Goal: Information Seeking & Learning: Learn about a topic

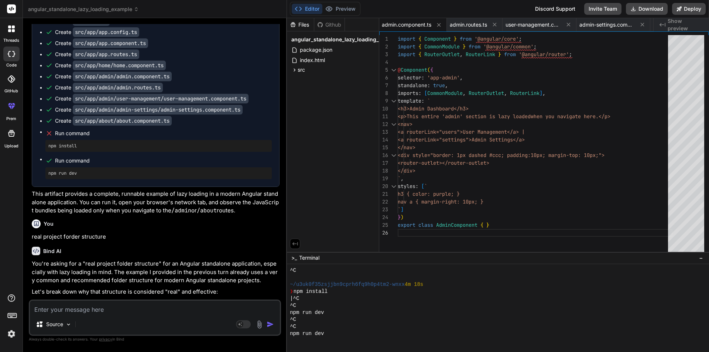
scroll to position [8480, 0]
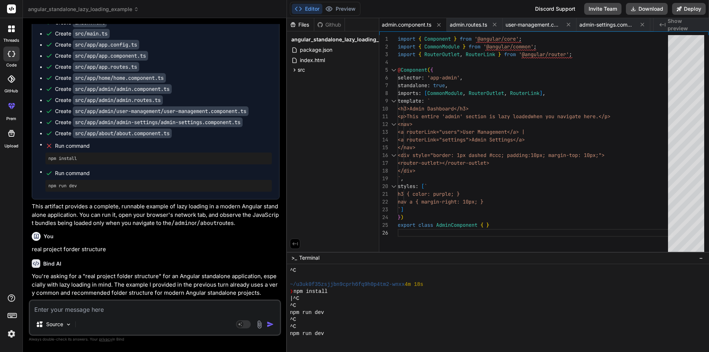
drag, startPoint x: 60, startPoint y: 180, endPoint x: 45, endPoint y: 163, distance: 23.3
copy code "loadComponent : () => import ( './about/about.component' ). then ( m => m. Abou…"
drag, startPoint x: 183, startPoint y: 200, endPoint x: 181, endPoint y: 189, distance: 11.2
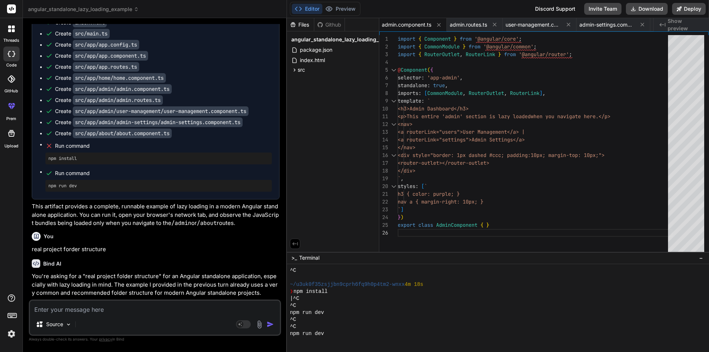
click at [159, 310] on textarea at bounding box center [155, 307] width 250 height 13
paste textarea "Cannot find module './admin-settings' or its corresponding type declarations.ts…"
type textarea "Cannot find module './admin-settings' or its corresponding type declarations.ts…"
type textarea "x"
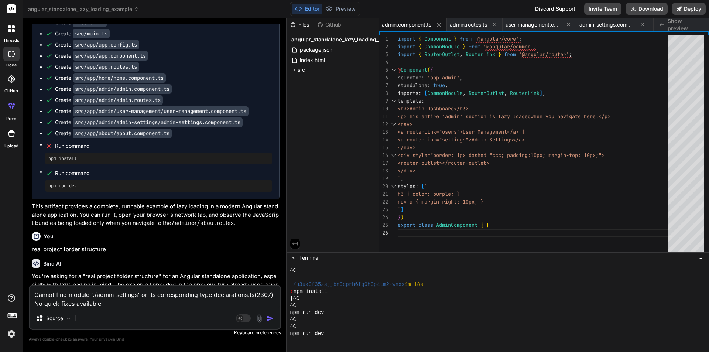
scroll to position [8, 0]
type textarea "Cannot find module './admin-settings' or its corresponding type declarations.ts…"
type textarea "x"
type textarea "Cannot find module './admin-settings' or its corresponding type declarations.ts…"
type textarea "x"
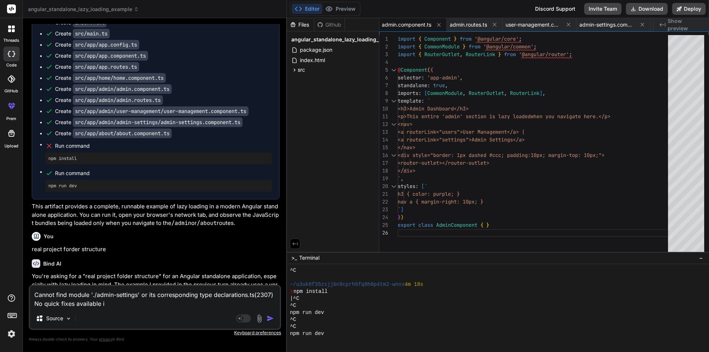
type textarea "Cannot find module './admin-settings' or its corresponding type declarations.ts…"
type textarea "x"
type textarea "Cannot find module './admin-settings' or its corresponding type declarations.ts…"
type textarea "x"
type textarea "Cannot find module './admin-settings' or its corresponding type declarations.ts…"
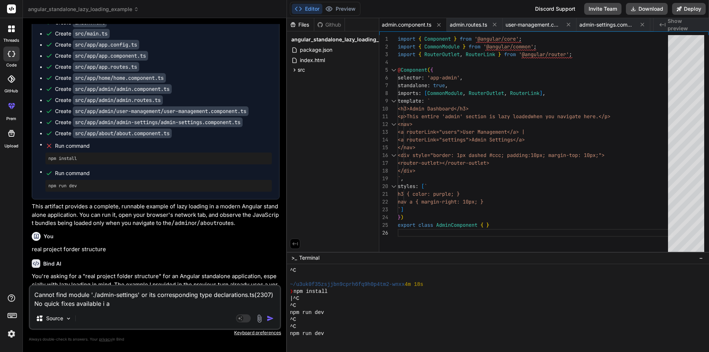
type textarea "x"
type textarea "Cannot find module './admin-settings' or its corresponding type declarations.ts…"
type textarea "x"
type textarea "Cannot find module './admin-settings' or its corresponding type declarations.ts…"
type textarea "x"
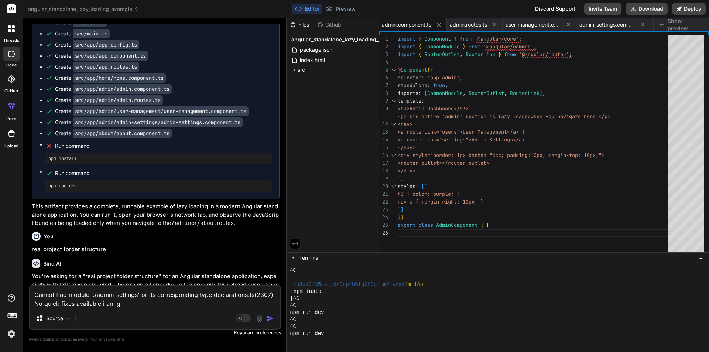
type textarea "Cannot find module './admin-settings' or its corresponding type declarations.ts…"
type textarea "x"
type textarea "Cannot find module './admin-settings' or its corresponding type declarations.ts…"
type textarea "x"
type textarea "Cannot find module './admin-settings' or its corresponding type declarations.ts…"
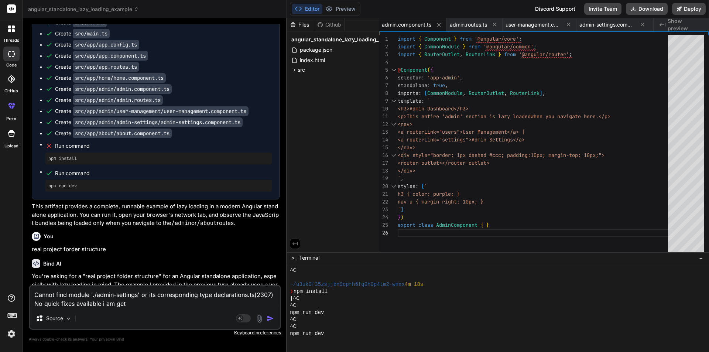
type textarea "x"
type textarea "Cannot find module './admin-settings' or its corresponding type declarations.ts…"
type textarea "x"
type textarea "Cannot find module './admin-settings' or its corresponding type declarations.ts…"
type textarea "x"
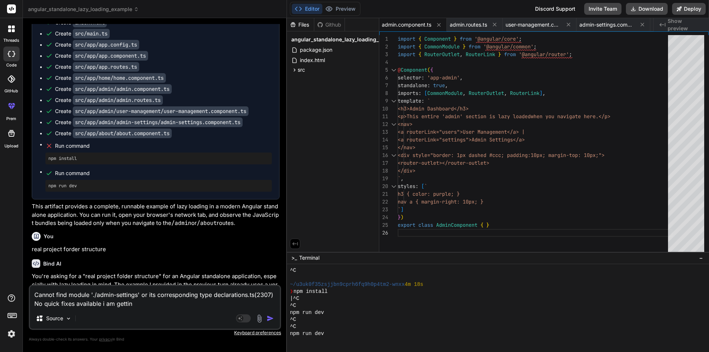
type textarea "Cannot find module './admin-settings' or its corresponding type declarations.ts…"
type textarea "x"
type textarea "Cannot find module './admin-settings' or its corresponding type declarations.ts…"
type textarea "x"
type textarea "Cannot find module './admin-settings' or its corresponding type declarations.ts…"
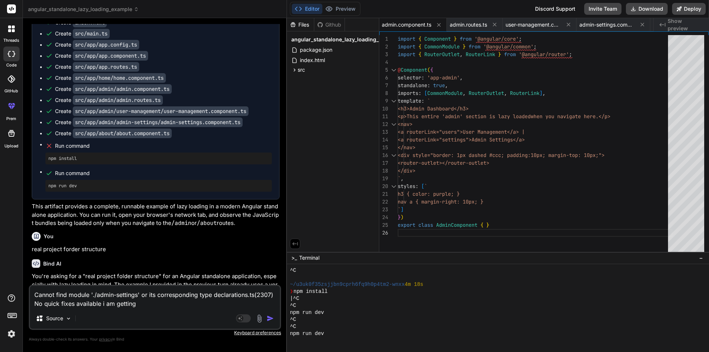
type textarea "x"
type textarea "Cannot find module './admin-settings' or its corresponding type declarations.ts…"
type textarea "x"
type textarea "Cannot find module './admin-settings' or its corresponding type declarations.ts…"
type textarea "x"
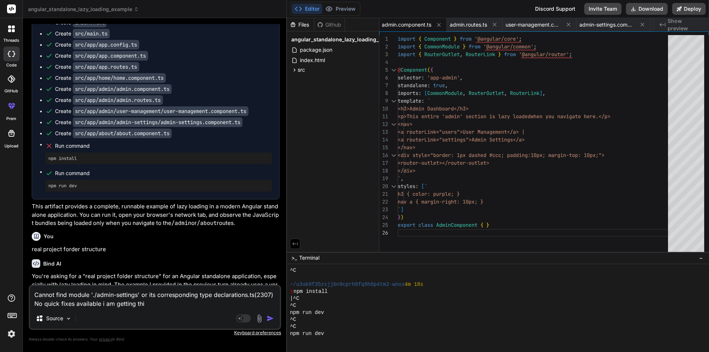
type textarea "Cannot find module './admin-settings' or its corresponding type declarations.ts…"
type textarea "x"
type textarea "Cannot find module './admin-settings' or its corresponding type declarations.ts…"
type textarea "x"
type textarea "Cannot find module './admin-settings' or its corresponding type declarations.ts…"
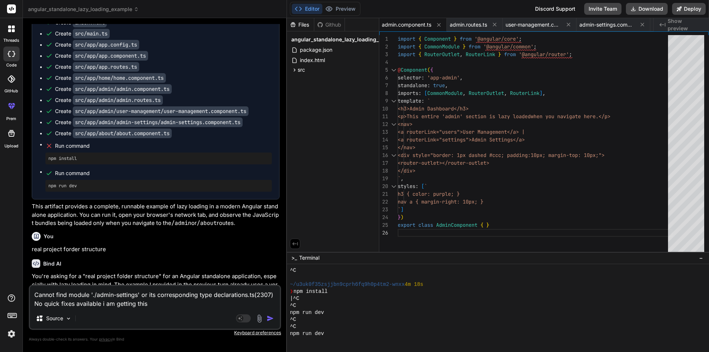
type textarea "x"
type textarea "Cannot find module './admin-settings' or its corresponding type declarations.ts…"
type textarea "x"
type textarea "Cannot find module './admin-settings' or its corresponding type declarations.ts…"
type textarea "x"
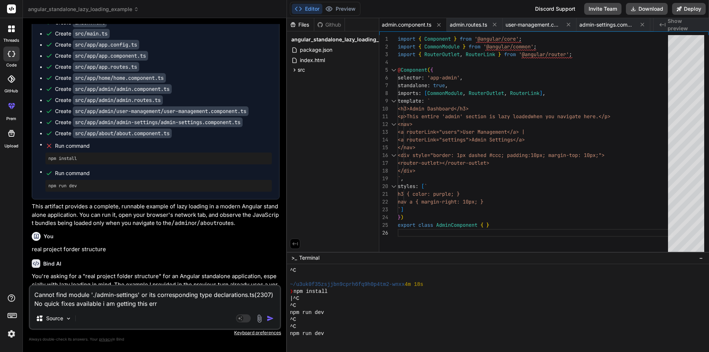
type textarea "Cannot find module './admin-settings' or its corresponding type declarations.ts…"
type textarea "x"
type textarea "Cannot find module './admin-settings' or its corresponding type declarations.ts…"
type textarea "x"
type textarea "Cannot find module './admin-settings' or its corresponding type declarations.ts…"
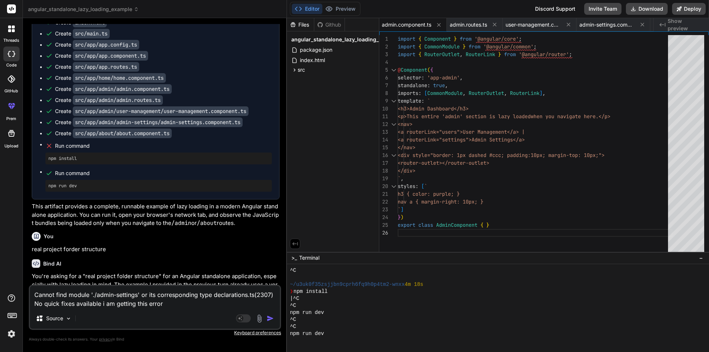
type textarea "x"
paste textarea "D:\AngularDummyProject\src\app\admin\admin-settings"
type textarea "Cannot find module './admin-settings' or its corresponding type declarations.ts…"
type textarea "x"
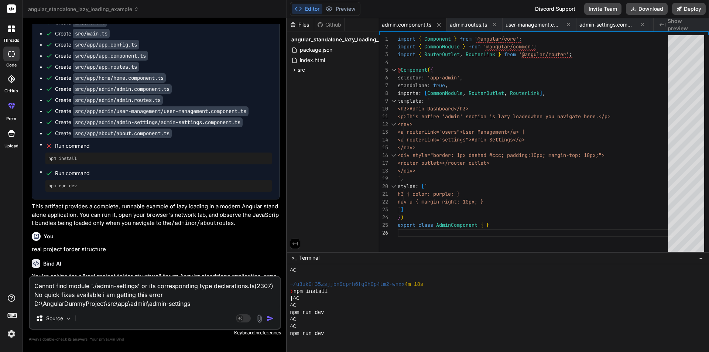
type textarea "Cannot find module './admin-settings' or its corresponding type declarations.ts…"
click at [273, 318] on img "button" at bounding box center [270, 318] width 7 height 7
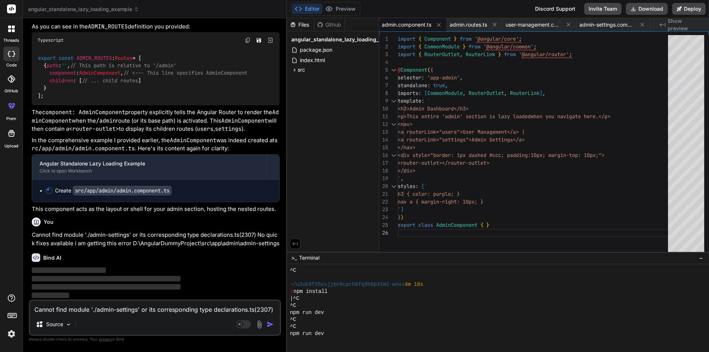
scroll to position [10199, 0]
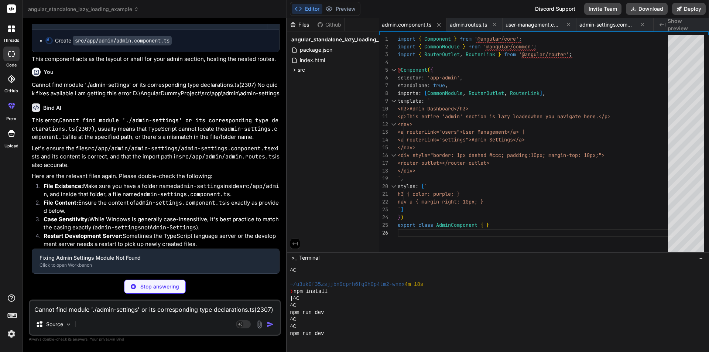
type textarea "x"
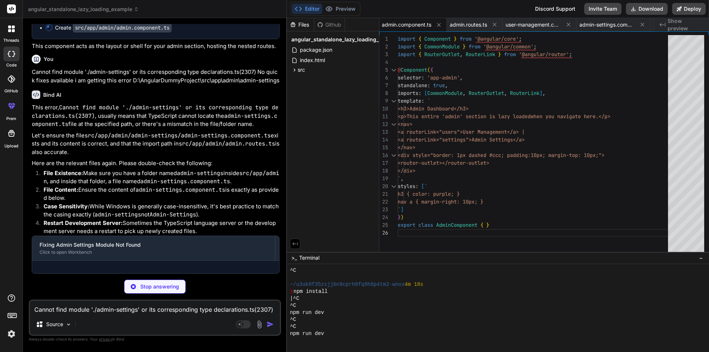
type textarea "itself.</p> `, styles: [` h4 { color: orange; } `] }) export class AdminSetting…"
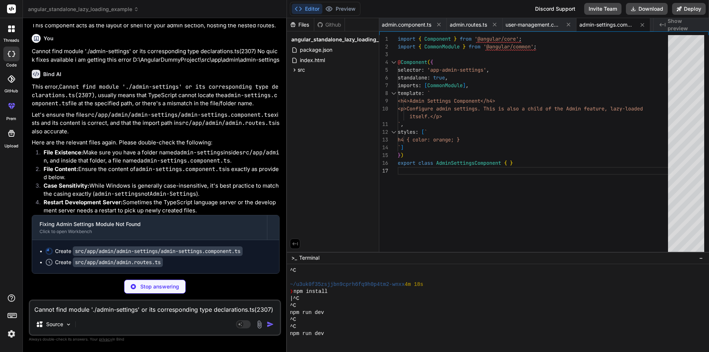
scroll to position [10347, 0]
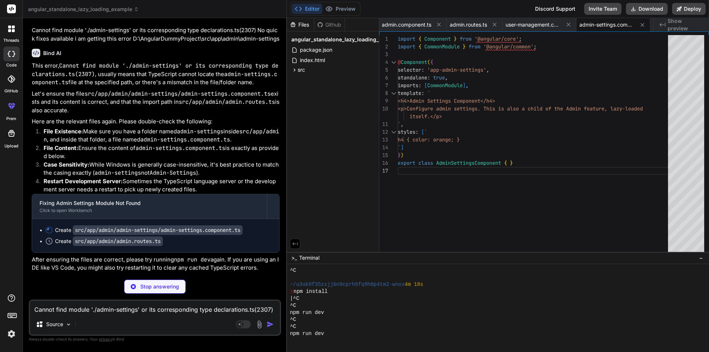
type textarea "x"
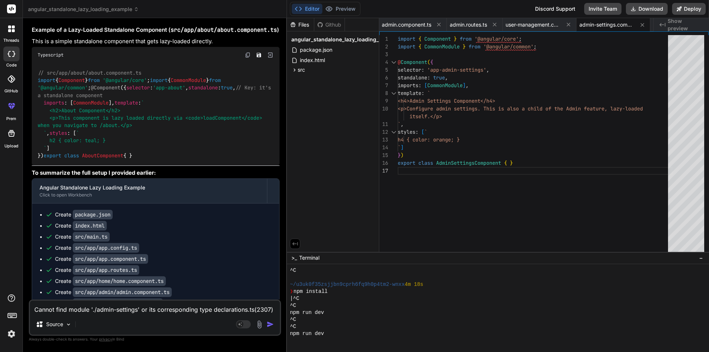
scroll to position [8299, 0]
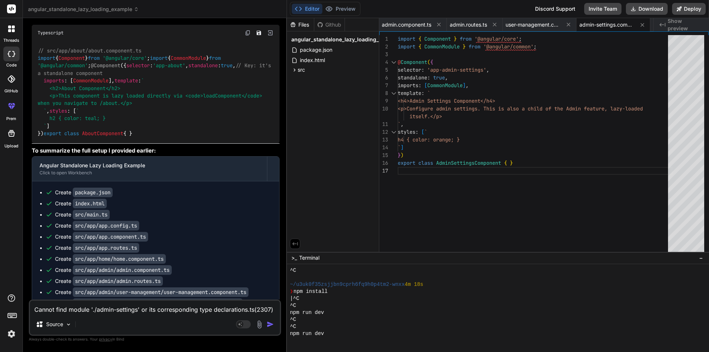
click at [105, 313] on textarea "Cannot find module './admin-settings' or its corresponding type declarations.ts…" at bounding box center [155, 307] width 250 height 13
type textarea "i"
type textarea "x"
type textarea "i"
type textarea "x"
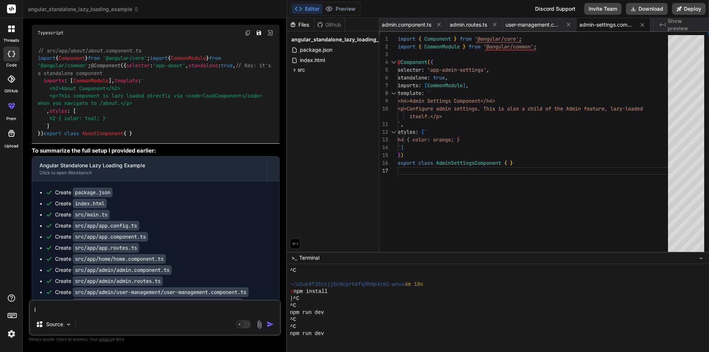
type textarea "i a"
type textarea "x"
type textarea "i am"
type textarea "x"
type textarea "i am"
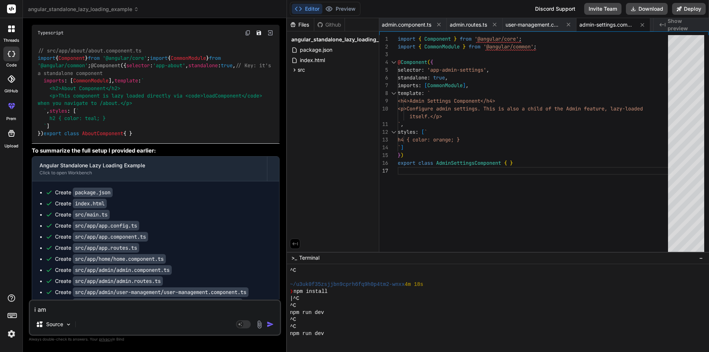
type textarea "x"
type textarea "i am u"
type textarea "x"
type textarea "i am us"
type textarea "x"
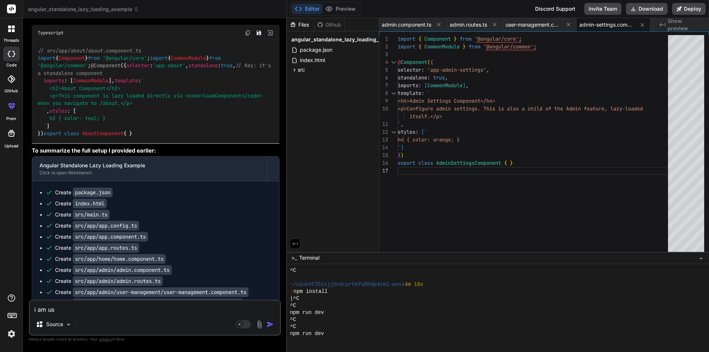
type textarea "i am usi"
type textarea "x"
type textarea "i am usin"
type textarea "x"
type textarea "i am using"
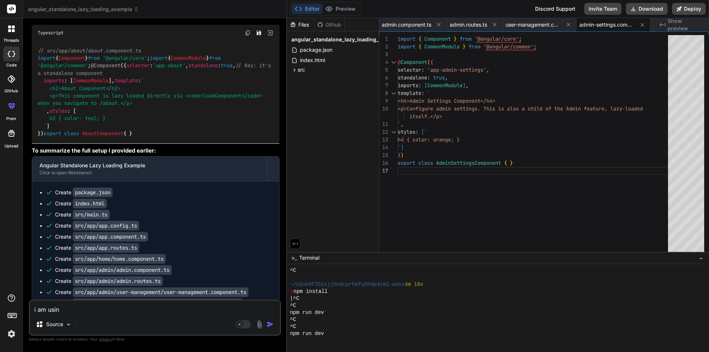
type textarea "x"
type textarea "i am using"
type textarea "x"
type textarea "i am using a"
type textarea "x"
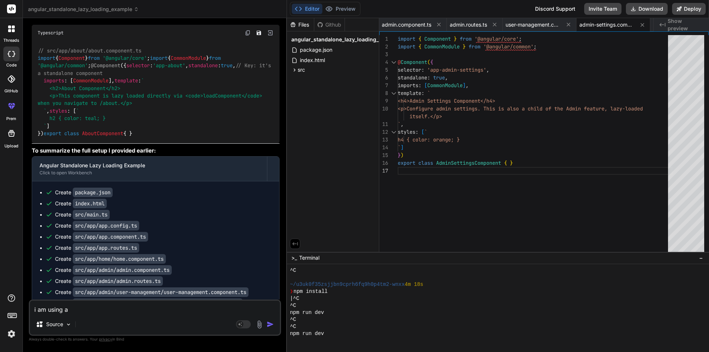
type textarea "i am using an"
type textarea "x"
type textarea "i am using ang"
type textarea "x"
type textarea "i am using angu"
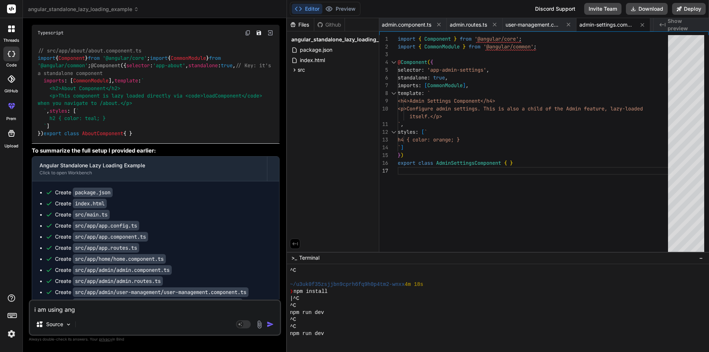
type textarea "x"
type textarea "i am using angul"
type textarea "x"
type textarea "i am using angula"
type textarea "x"
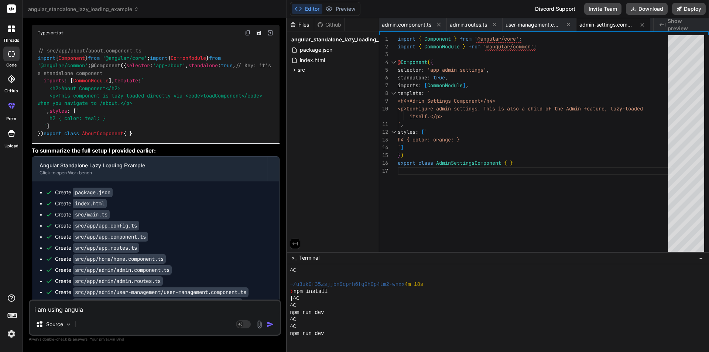
type textarea "i am using angular"
type textarea "x"
type textarea "i am using angular"
type textarea "x"
type textarea "i am using angular 2"
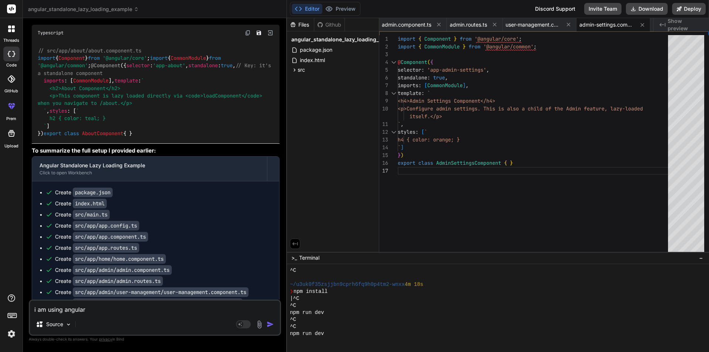
type textarea "x"
type textarea "i am using angular 20"
type textarea "x"
type textarea "i am using angular 20"
type textarea "x"
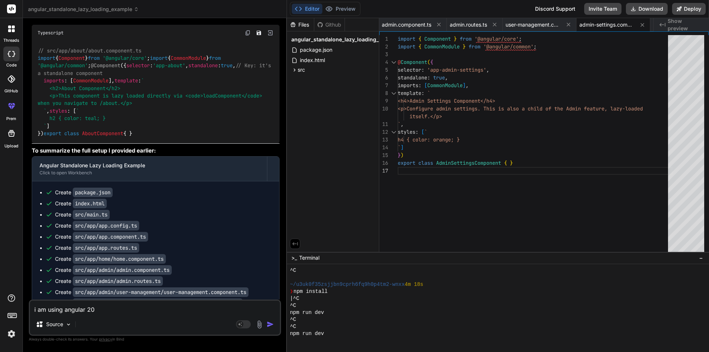
type textarea "i am using angular 20 t"
type textarea "x"
type textarea "i am using angular 20 th"
type textarea "x"
type textarea "i am using angular 20 tha"
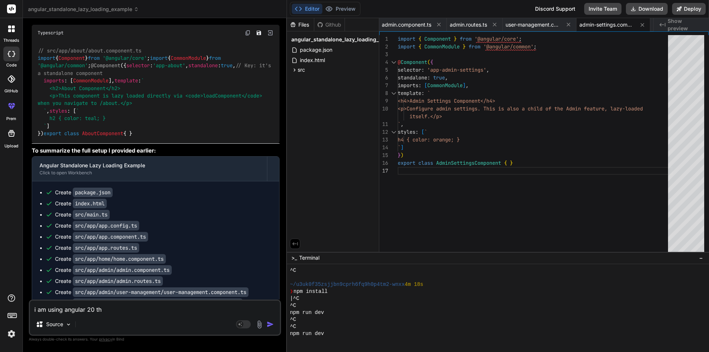
type textarea "x"
type textarea "i am using angular 20 that"
type textarea "x"
type textarea "i am using angular 20 that"
type textarea "x"
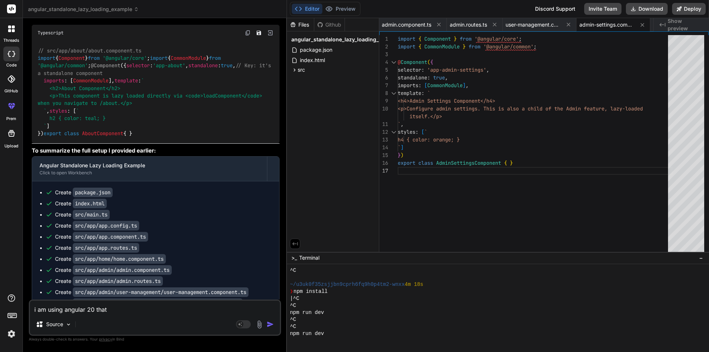
type textarea "i am using angular 20 that w"
type textarea "x"
type textarea "i am using angular 20 that wh"
type textarea "x"
type textarea "i am using angular 20 that wh"
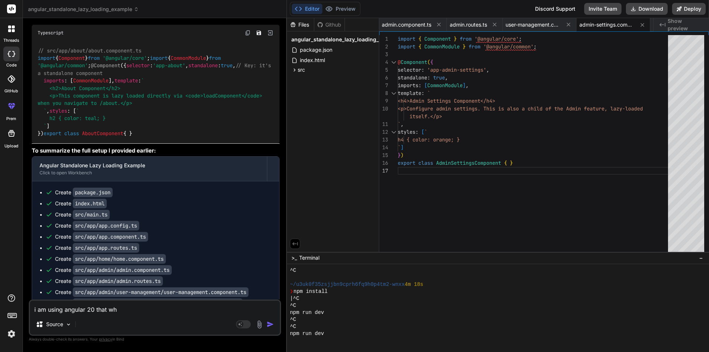
type textarea "x"
type textarea "i am using angular 20 that wh"
type textarea "x"
type textarea "i am using angular 20 that why"
type textarea "x"
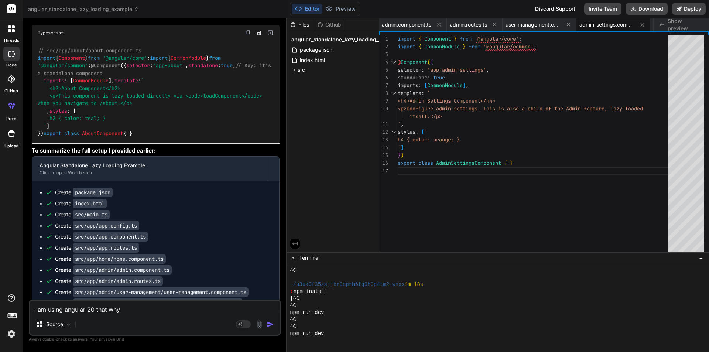
type textarea "i am using angular 20 that why"
type textarea "x"
type textarea "i am using angular 20 that why i"
type textarea "x"
type textarea "i am using angular 20 that why i"
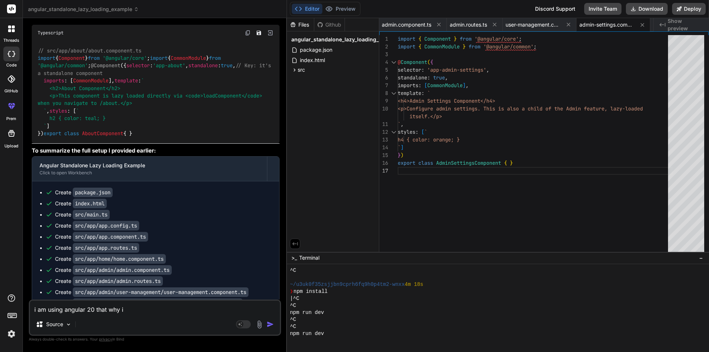
type textarea "x"
type textarea "i am using angular 20 that why i a"
type textarea "x"
type textarea "i am using angular 20 that why i am"
type textarea "x"
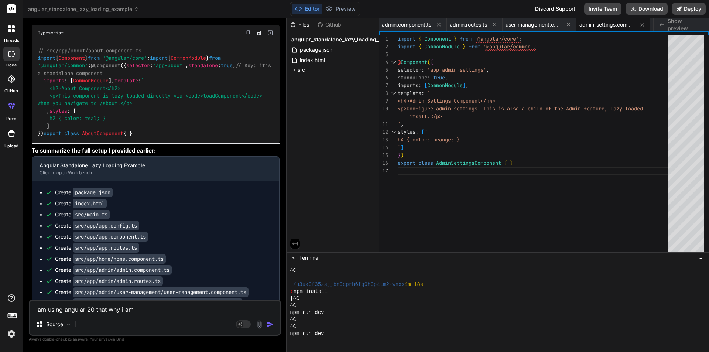
type textarea "i am using angular 20 that why i am"
type textarea "x"
type textarea "i am using angular 20 that why i am"
type textarea "x"
type textarea "i am using angular 20 that why i a"
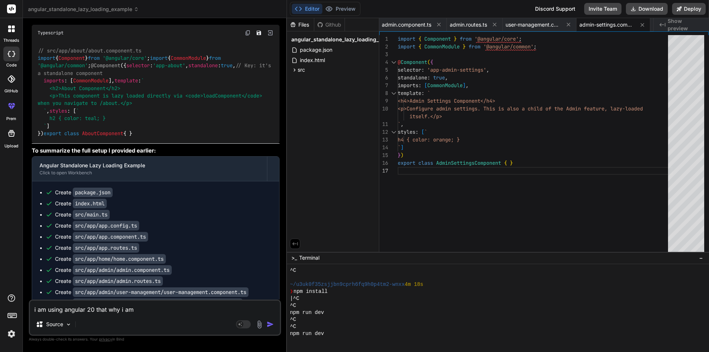
type textarea "x"
type textarea "i am using angular 20 that why i"
type textarea "x"
type textarea "i am using angular 20 that why i m"
type textarea "x"
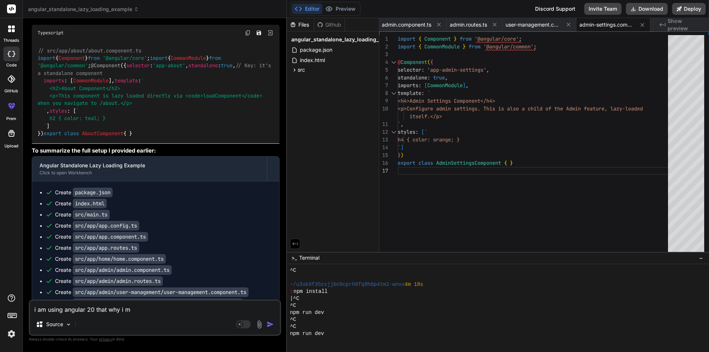
type textarea "i am using angular 20 that why i ma"
type textarea "x"
type textarea "i am using angular 20 that why i m"
type textarea "x"
type textarea "i am using angular 20 that why i"
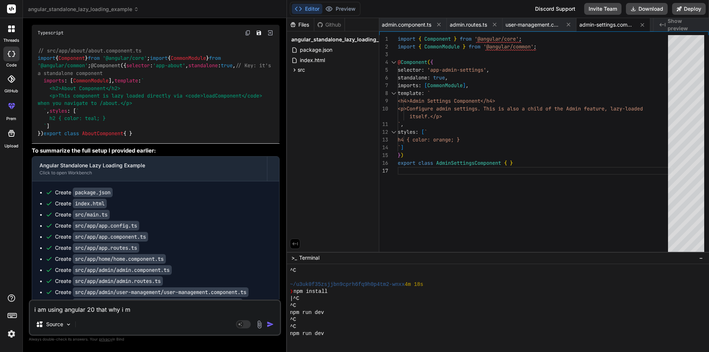
type textarea "x"
type textarea "i am using angular 20 that why i"
type textarea "x"
type textarea "i am using angular 20 that why i"
type textarea "x"
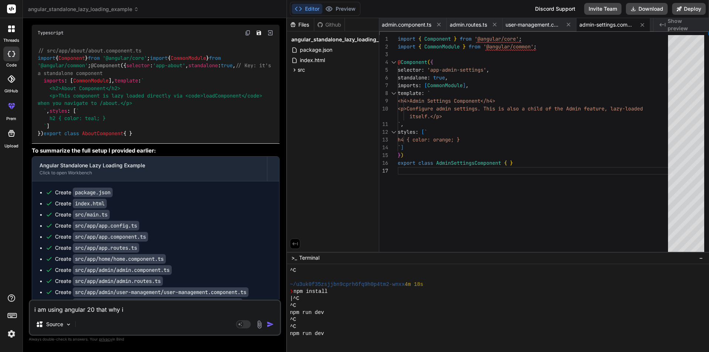
type textarea "i am using angular 20 that why i c"
type textarea "x"
type textarea "i am using angular 20 that why i ct"
type textarea "x"
type textarea "i am using angular 20 that why i c"
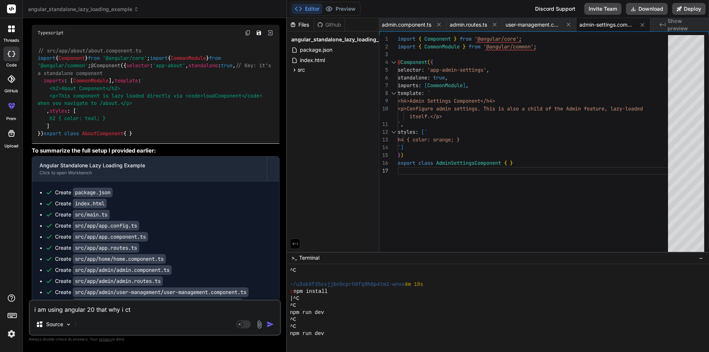
type textarea "x"
type textarea "i am using angular 20 that why i cr"
type textarea "x"
type textarea "i am using angular 20 that why i cre"
type textarea "x"
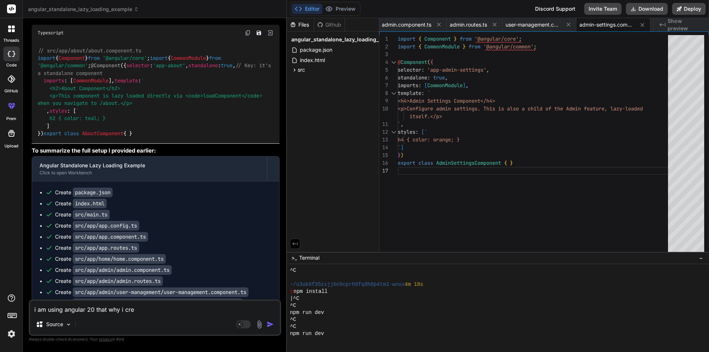
type textarea "i am using angular 20 that why i crea"
type textarea "x"
type textarea "i am using angular 20 that why i creat"
type textarea "x"
type textarea "i am using angular 20 that why i create"
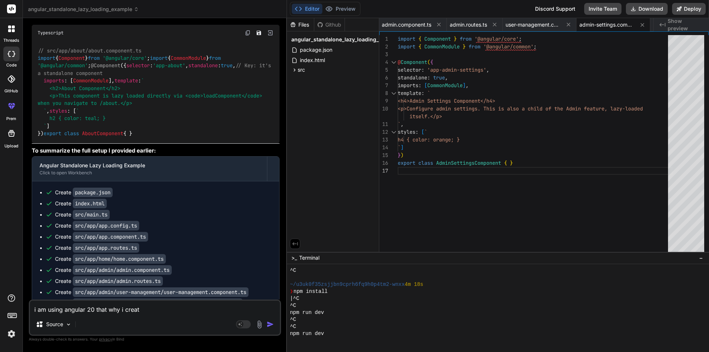
type textarea "x"
type textarea "i am using angular 20 that why i create"
type textarea "x"
type textarea "i am using angular 20 that why i create a"
type textarea "x"
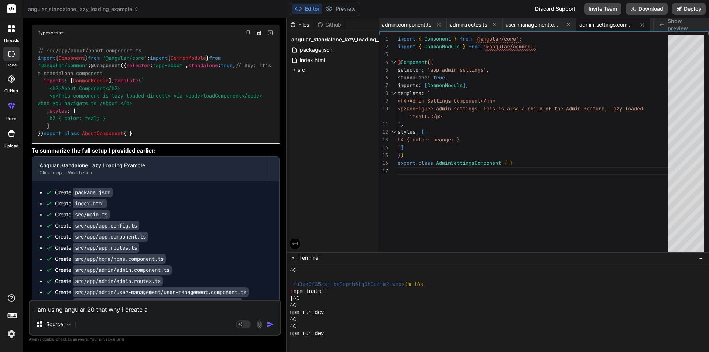
type textarea "i am using angular 20 that why i create a"
type textarea "x"
type textarea "i am using angular 20 that why i create a a"
type textarea "x"
type textarea "i am using angular 20 that why i create a ad"
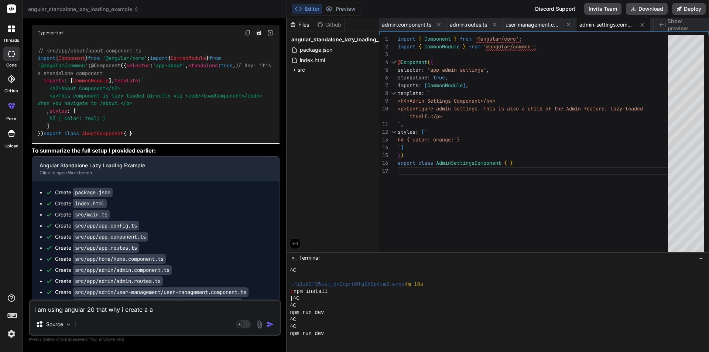
type textarea "x"
type textarea "i am using angular 20 that why i create a adm"
type textarea "x"
type textarea "i am using angular 20 that why i create a admi"
type textarea "x"
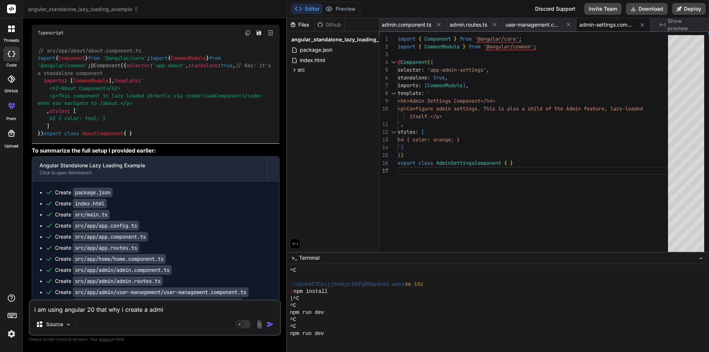
type textarea "i am using angular 20 that why i create a admin"
type textarea "x"
type textarea "i am using angular 20 that why i create a admin"
type textarea "x"
type textarea "i am using angular 20 that why i create a admin f"
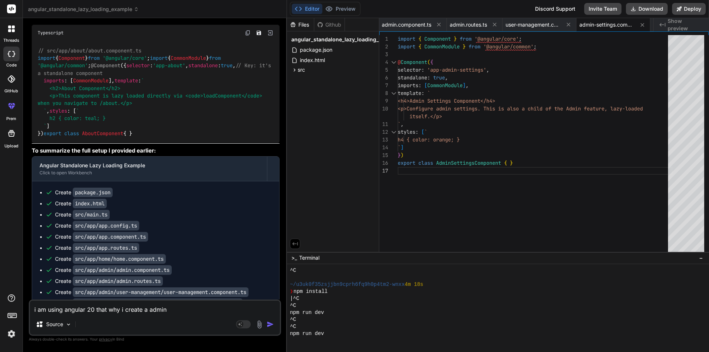
type textarea "x"
type textarea "i am using angular 20 that why i create a admin fo"
type textarea "x"
type textarea "i am using angular 20 that why i create a admin for"
type textarea "x"
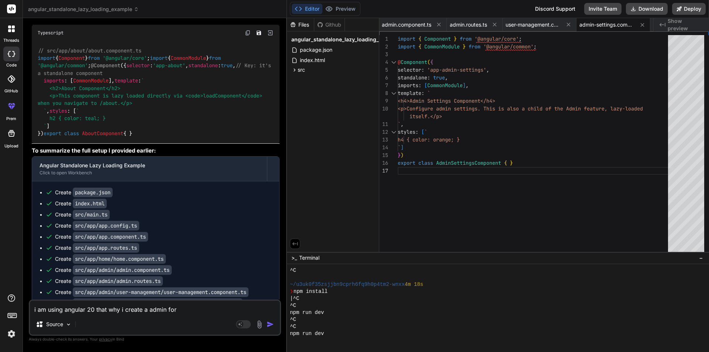
type textarea "i am using angular 20 that why i create a admin forl"
type textarea "x"
type textarea "i am using angular 20 that why i create a admin forld"
type textarea "x"
type textarea "i am using angular 20 that why i create a admin forlde"
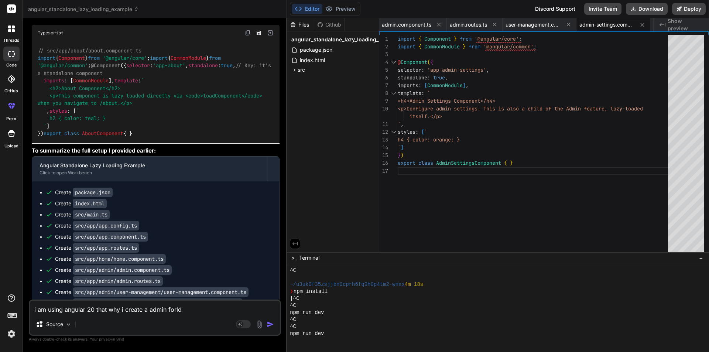
type textarea "x"
type textarea "i am using angular 20 that why i create a admin forlder"
type textarea "x"
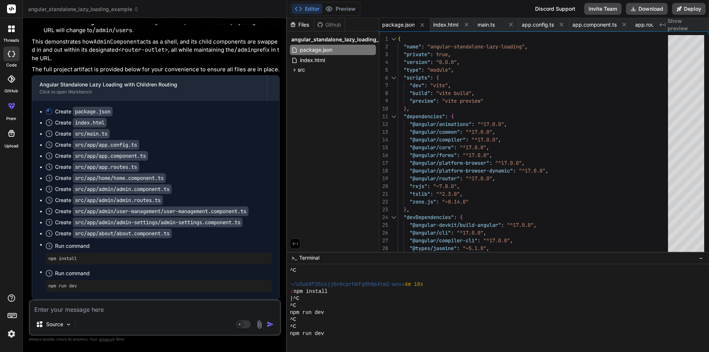
scroll to position [11758, 0]
click at [83, 307] on textarea at bounding box center [155, 307] width 250 height 13
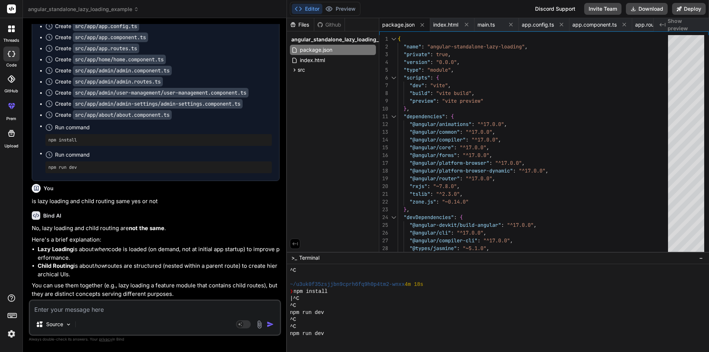
scroll to position [11877, 0]
click at [83, 312] on textarea at bounding box center [155, 307] width 250 height 13
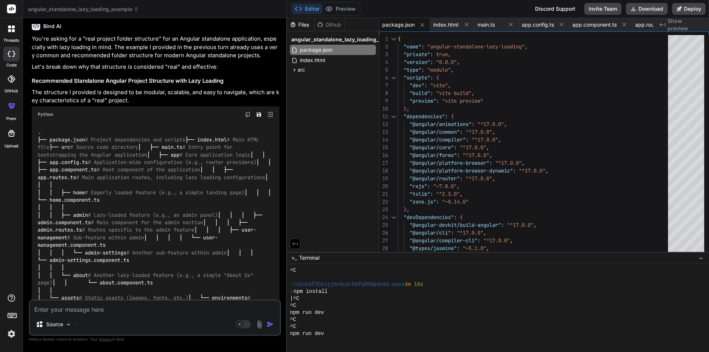
scroll to position [8713, 0]
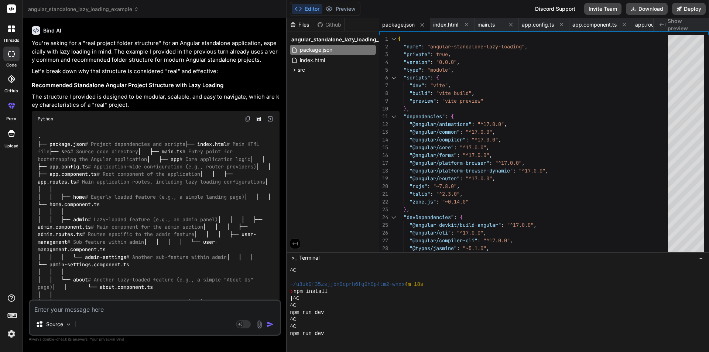
click at [351, 166] on div "Files Github angular_standalone_lazy_loading_example package.json index.html sr…" at bounding box center [333, 135] width 92 height 234
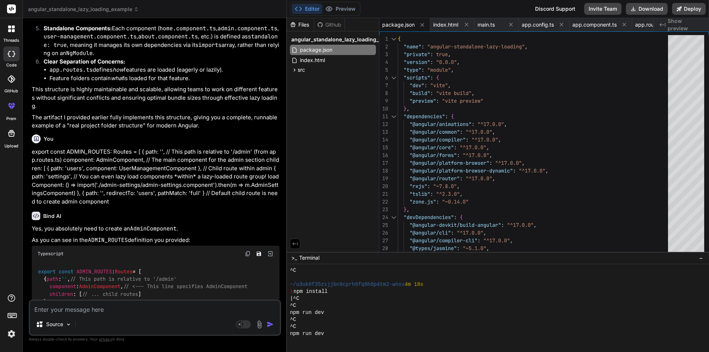
scroll to position [9194, 0]
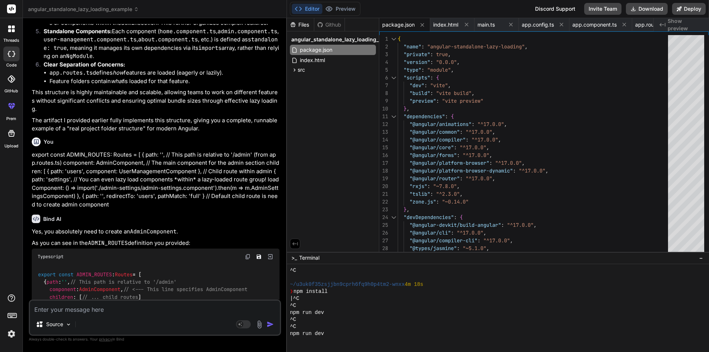
drag, startPoint x: 82, startPoint y: 146, endPoint x: 27, endPoint y: 146, distance: 55.0
click at [27, 146] on div "Bind AI Web Search Created with Pixso. Code Generator You Type safety - Catches…" at bounding box center [155, 185] width 264 height 334
copy pre "npm install"
click at [96, 308] on textarea at bounding box center [155, 307] width 250 height 13
paste textarea "npm install"
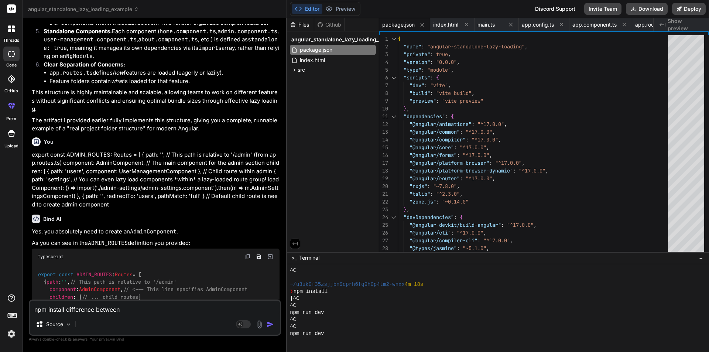
drag, startPoint x: 64, startPoint y: 312, endPoint x: 46, endPoint y: 312, distance: 18.1
click at [46, 312] on textarea "npm install difference between" at bounding box center [155, 307] width 250 height 13
click at [65, 316] on div "npm install difference between Source Agent Mode. When this toggle is activated…" at bounding box center [155, 318] width 252 height 36
drag, startPoint x: 64, startPoint y: 311, endPoint x: 34, endPoint y: 309, distance: 30.7
click at [34, 309] on textarea "npm install difference between" at bounding box center [155, 307] width 250 height 13
